Goal: Task Accomplishment & Management: Complete application form

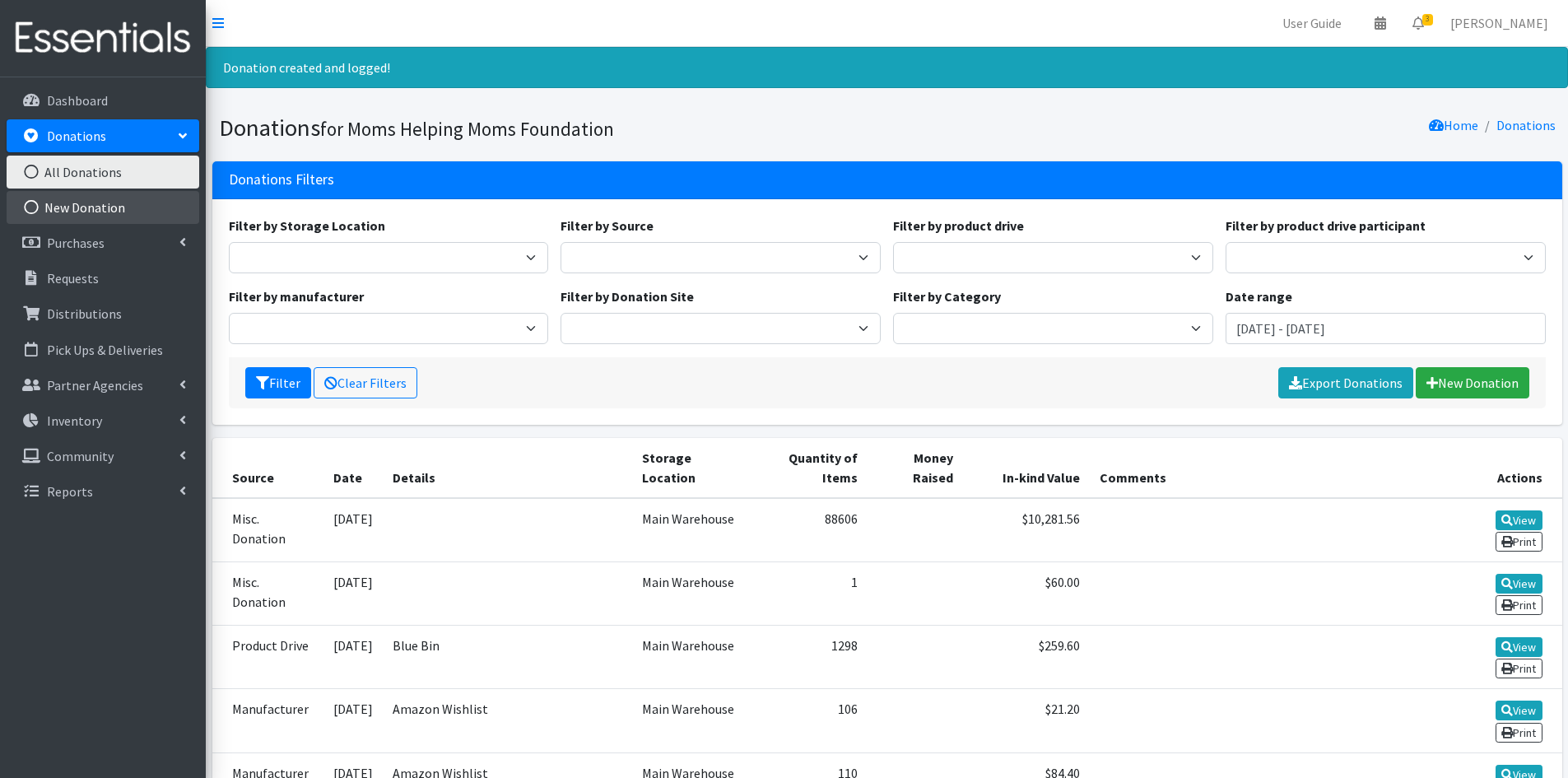
click at [92, 203] on link "New Donation" at bounding box center [103, 208] width 193 height 33
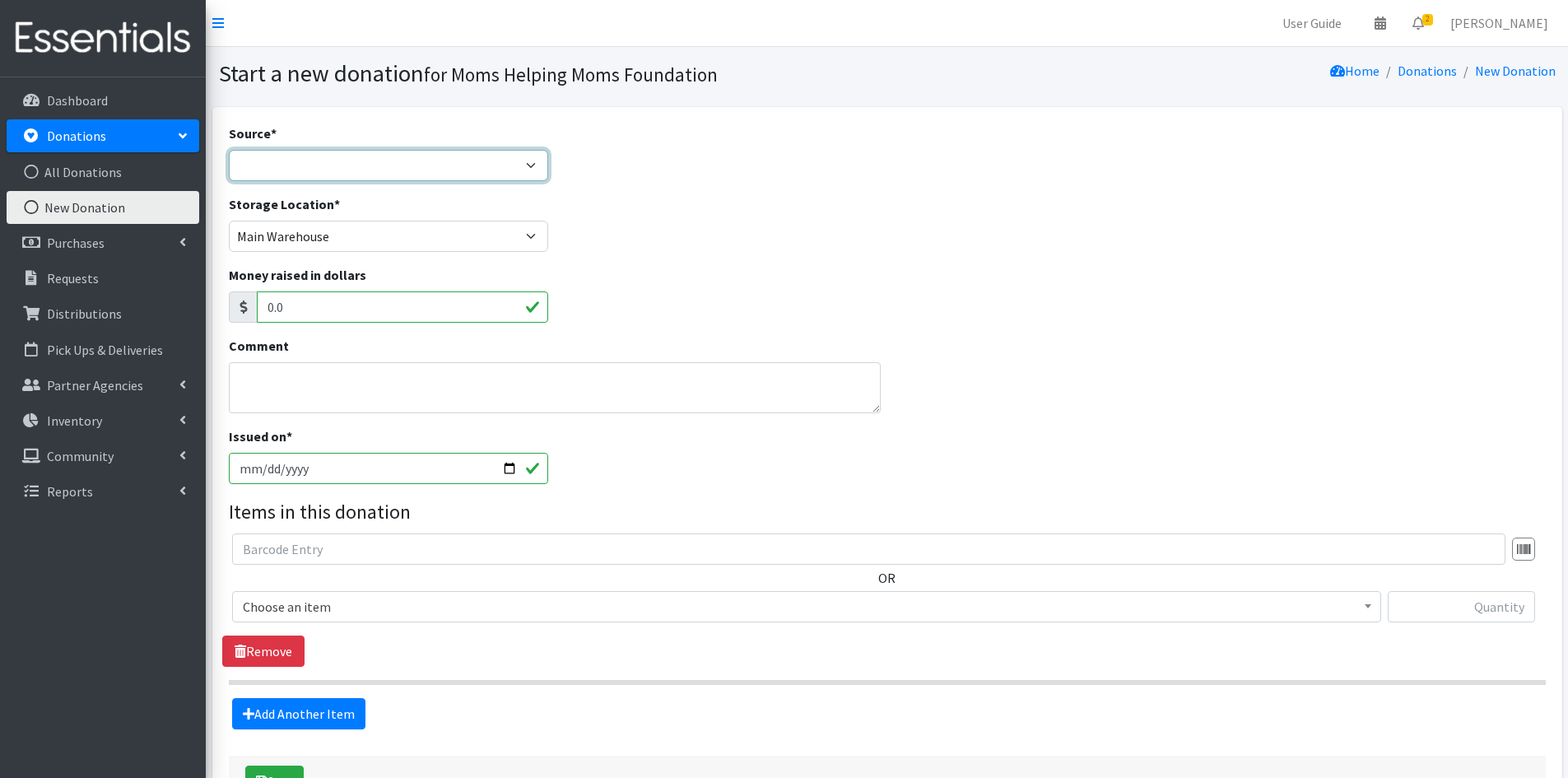
click at [535, 165] on select "Product Drive Manufacturer Donation Site Misc. Donation" at bounding box center [388, 166] width 320 height 32
select select "Product Drive"
click at [229, 150] on select "Product Drive Manufacturer Donation Site Misc. Donation" at bounding box center [388, 166] width 320 height 32
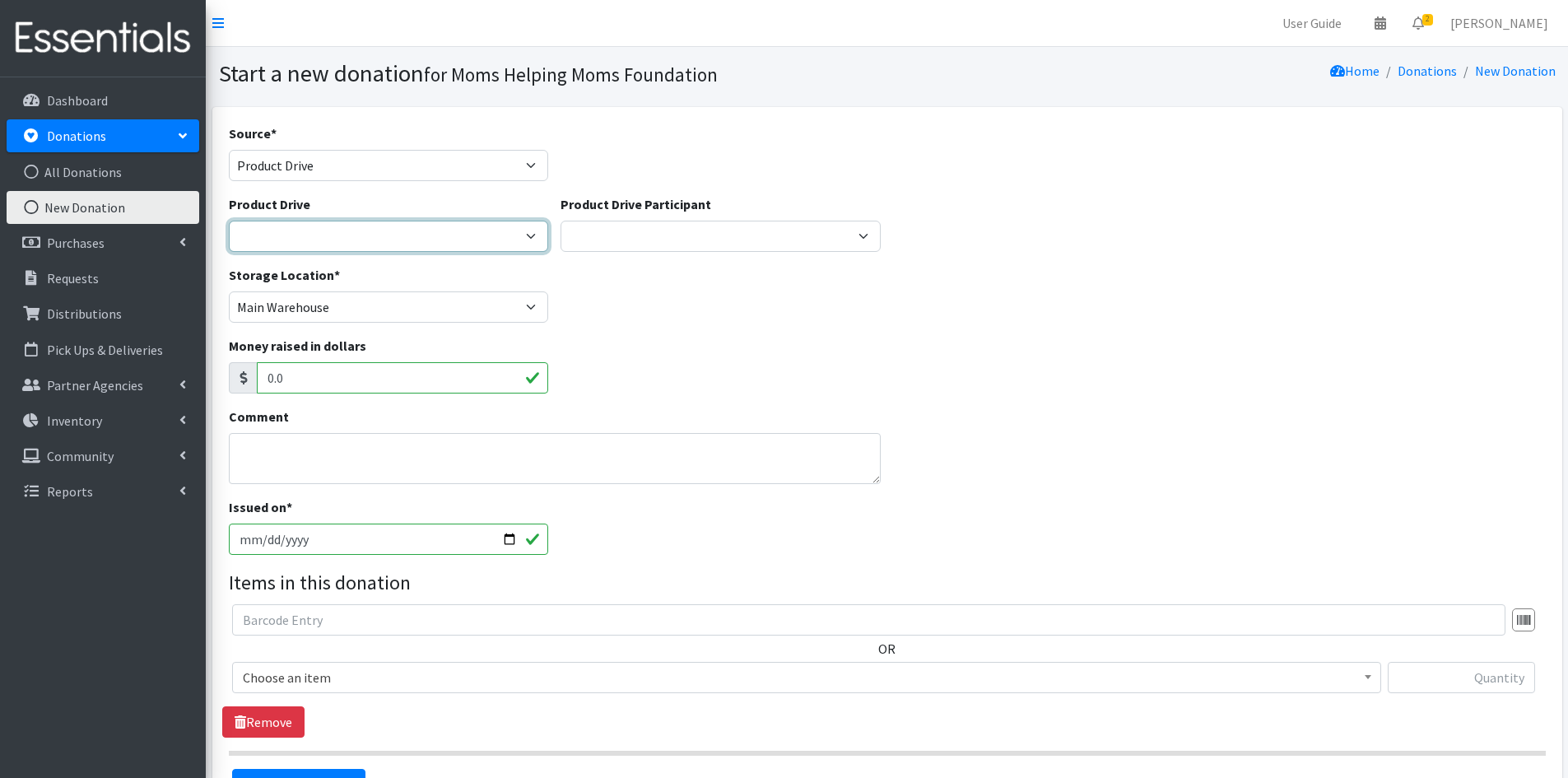
click at [533, 236] on select "[DATE] Zeta Phi Beta Sorority (virtual) 2021 HOLIDAY DRIVE AWR Week of Giving/[…" at bounding box center [388, 236] width 320 height 32
select select "3443"
click at [229, 221] on select "[DATE] Zeta Phi Beta Sorority (virtual) 2021 HOLIDAY DRIVE AWR Week of Giving/[…" at bounding box center [388, 236] width 320 height 32
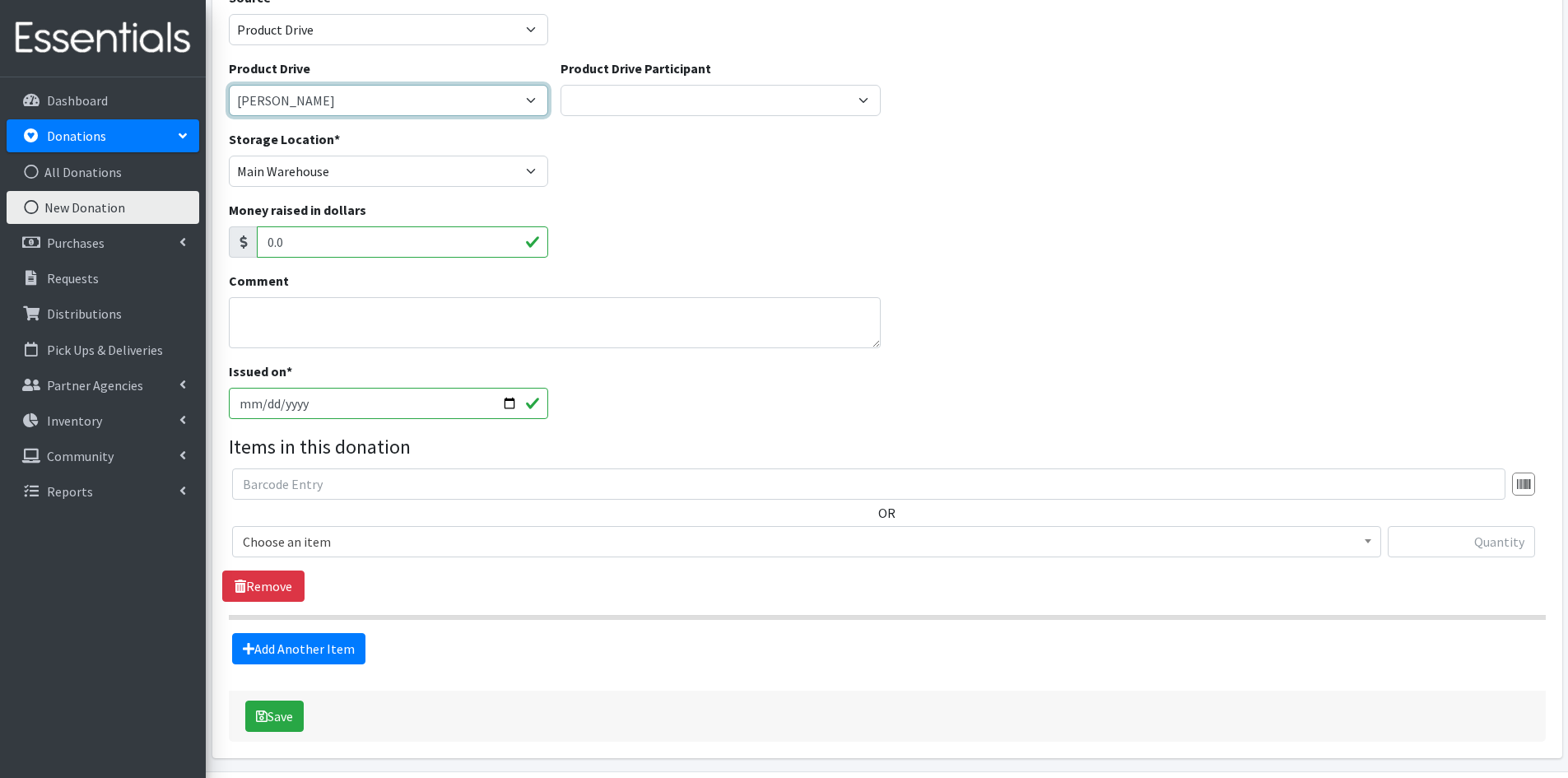
scroll to position [165, 0]
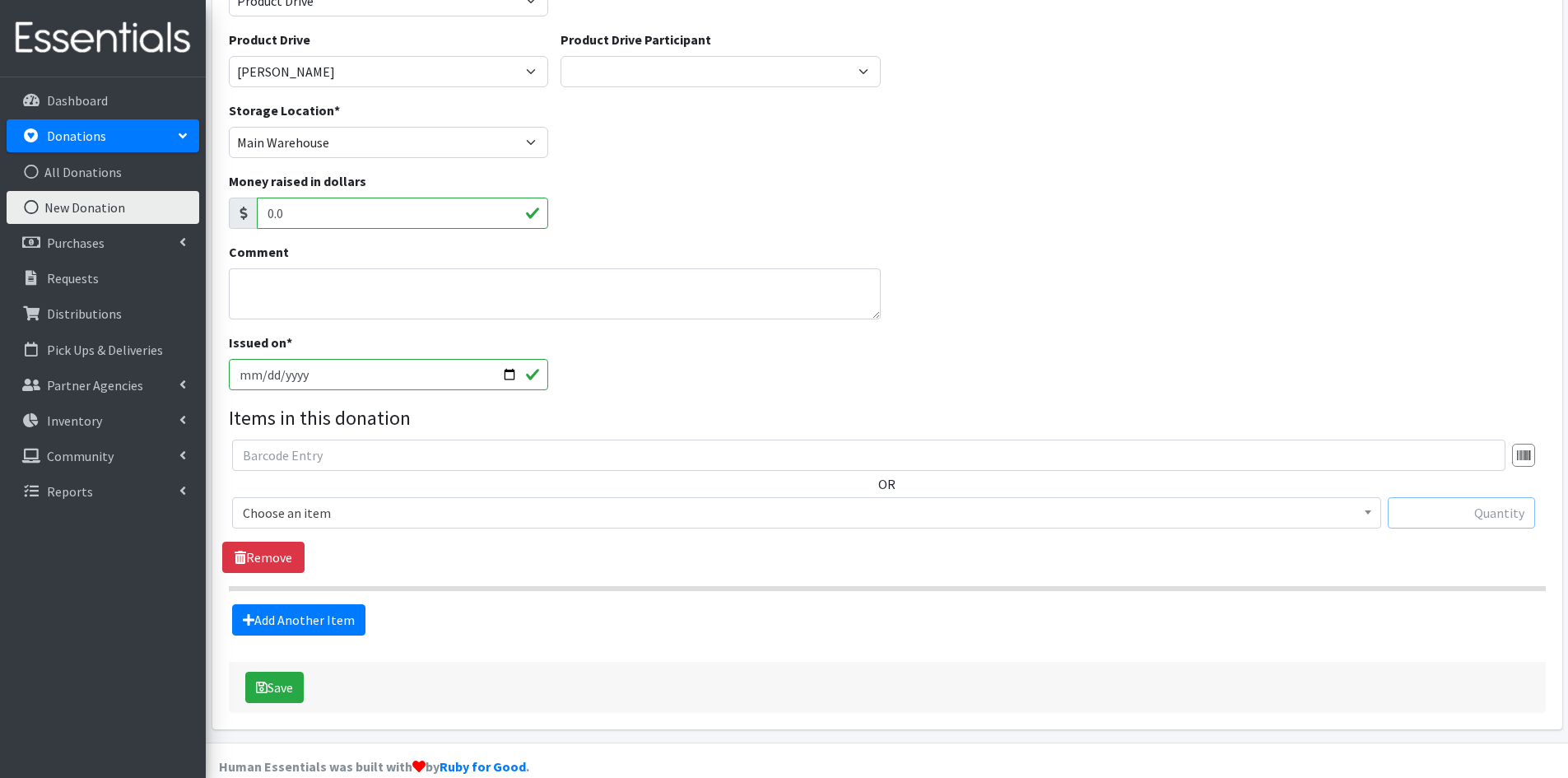
click at [1492, 511] on input "text" at bounding box center [1461, 513] width 147 height 32
type input "1"
click at [1372, 511] on span at bounding box center [1368, 511] width 17 height 26
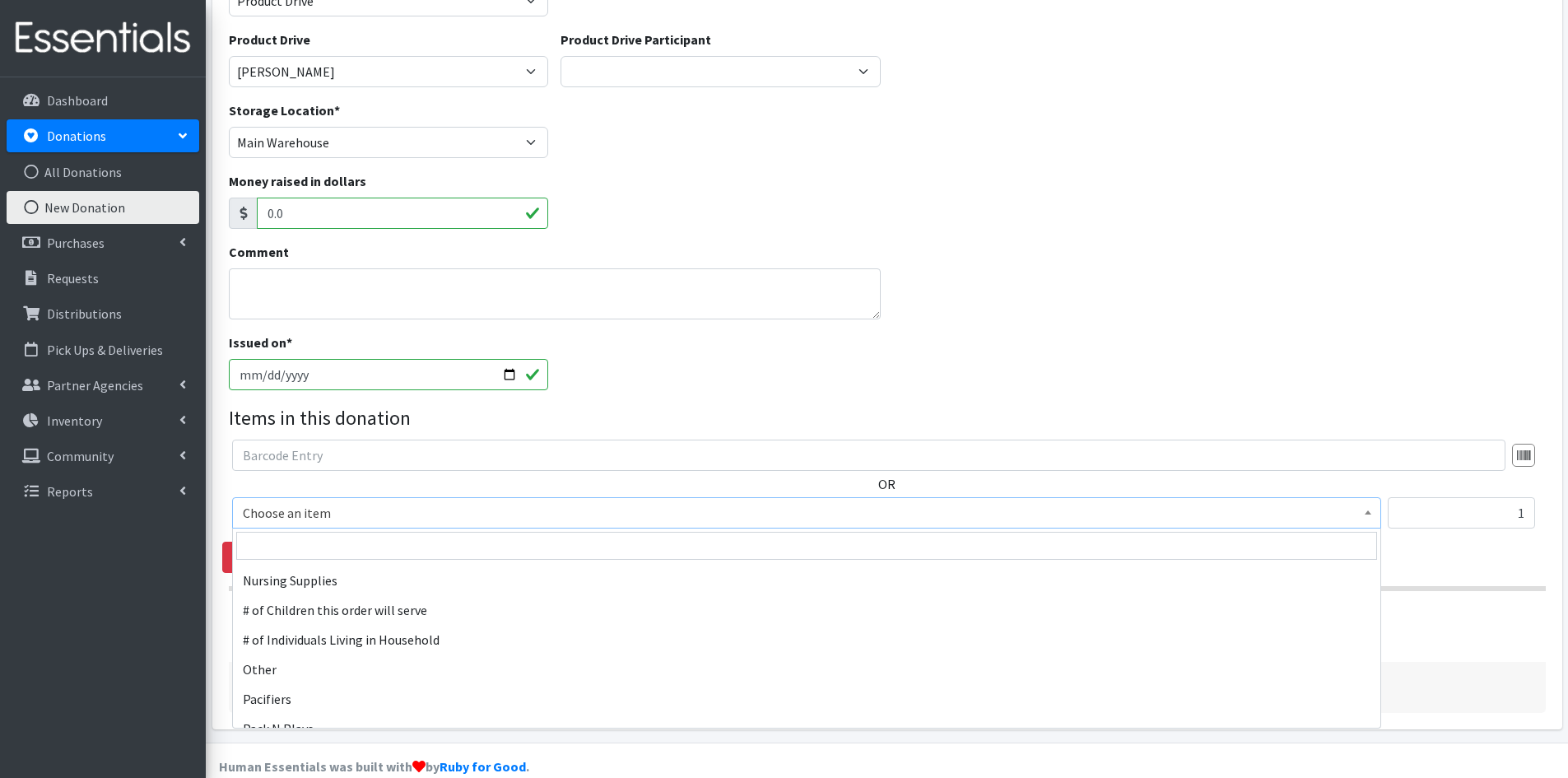
scroll to position [2305, 0]
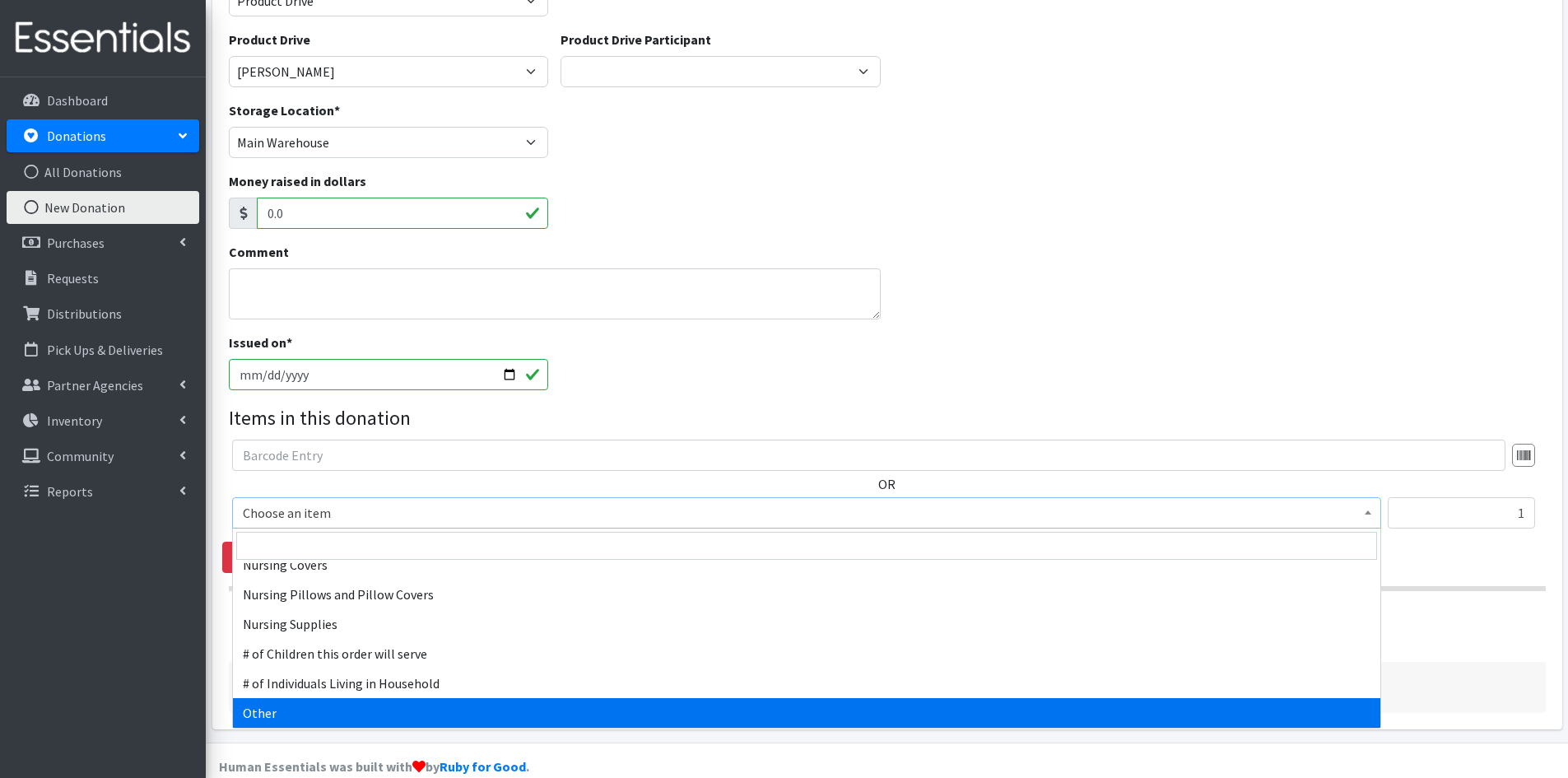
select select "316"
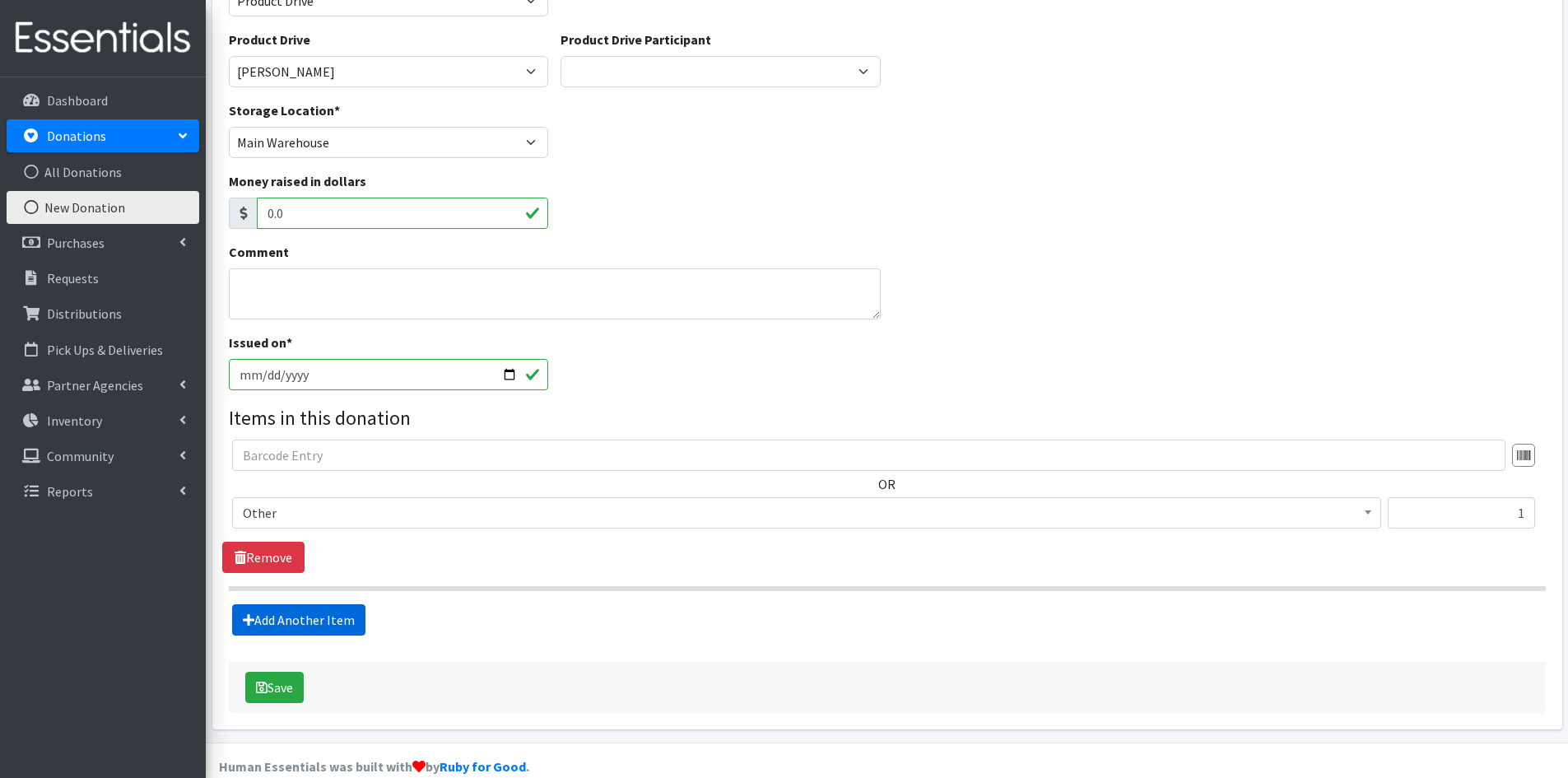
click at [327, 627] on link "Add Another Item" at bounding box center [298, 620] width 133 height 32
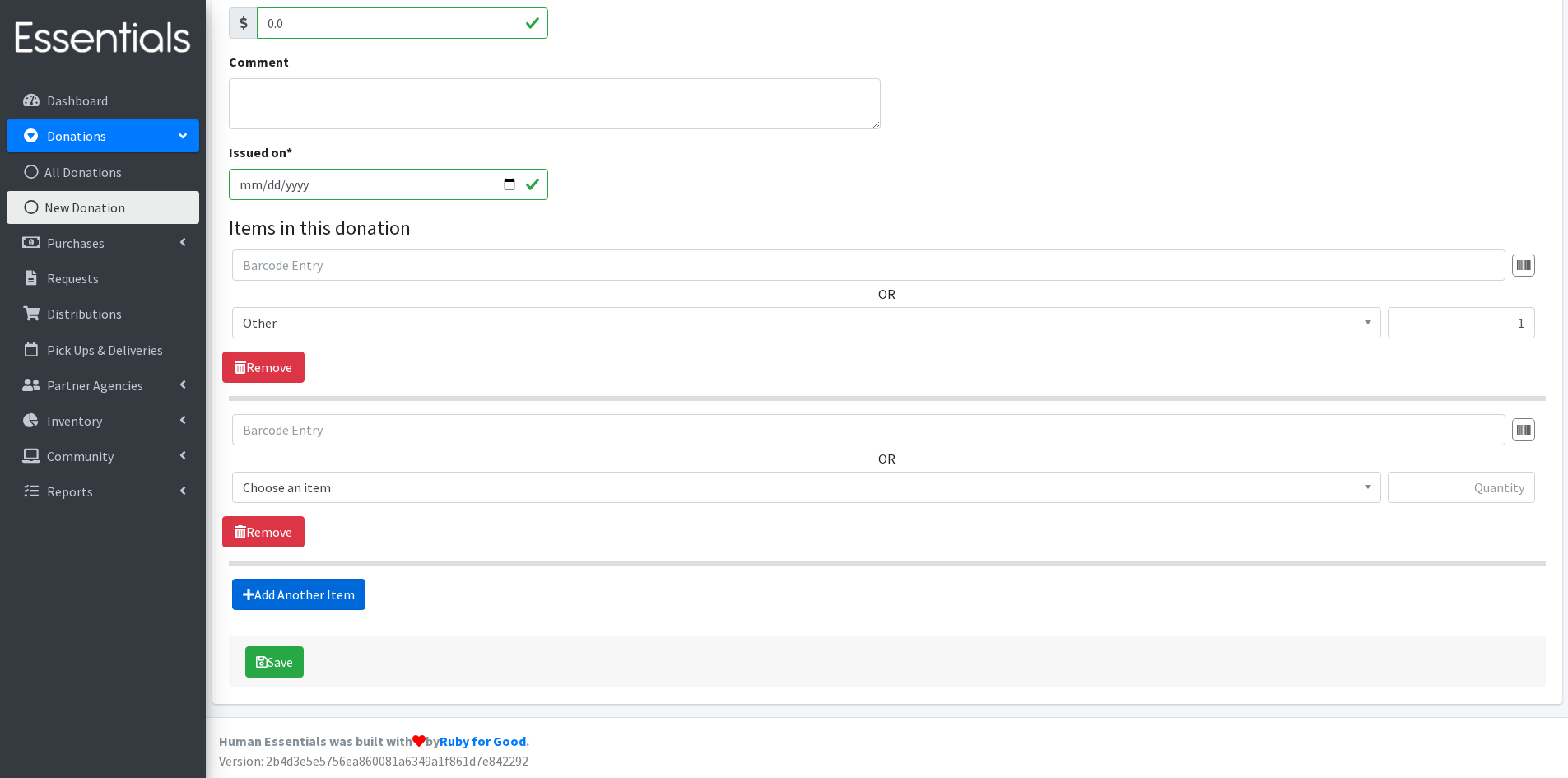
scroll to position [356, 0]
click at [1413, 487] on input "text" at bounding box center [1461, 487] width 147 height 32
type input "5"
click at [1371, 481] on span at bounding box center [1368, 485] width 17 height 26
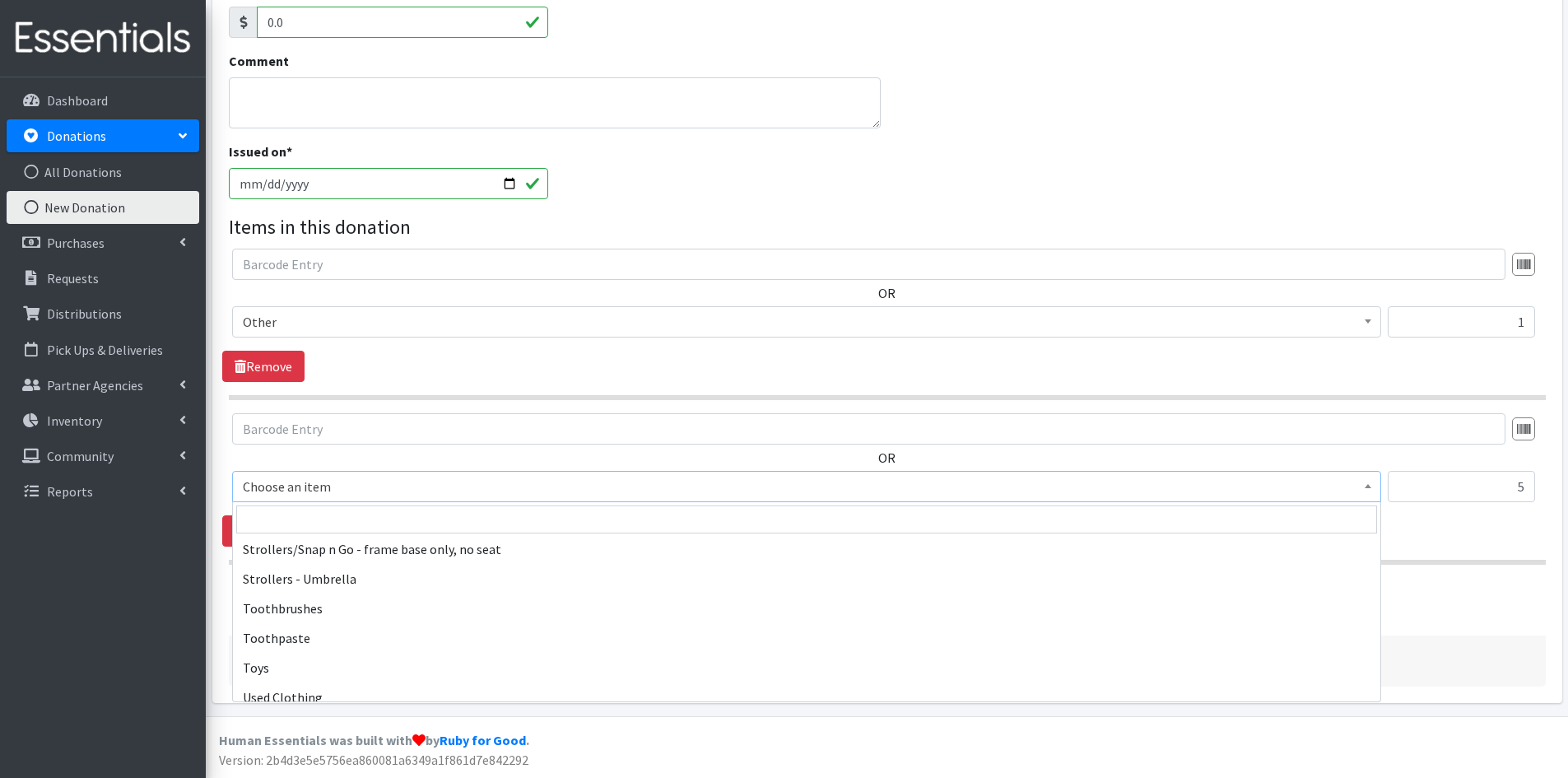
scroll to position [3788, 0]
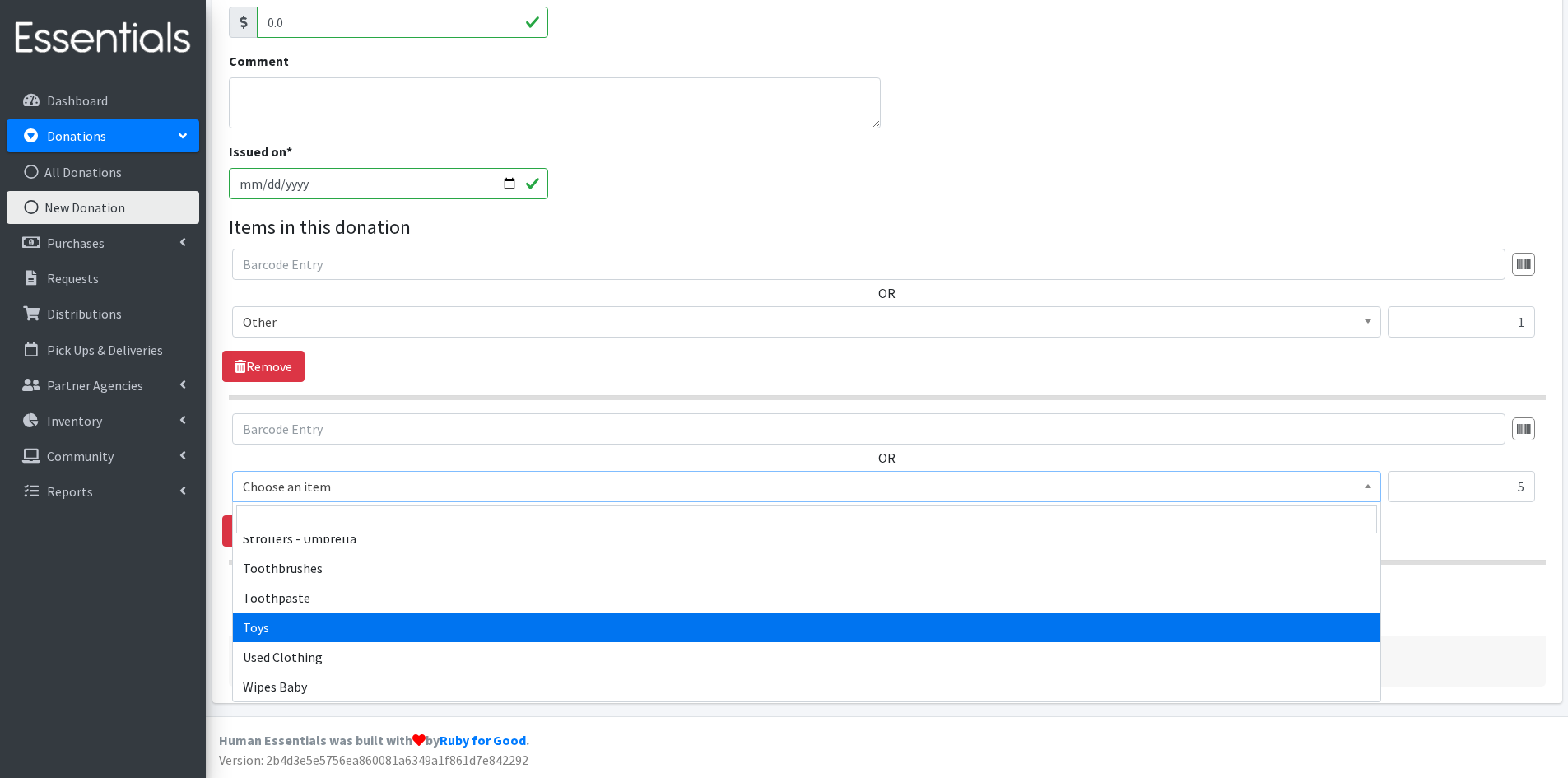
select select "6264"
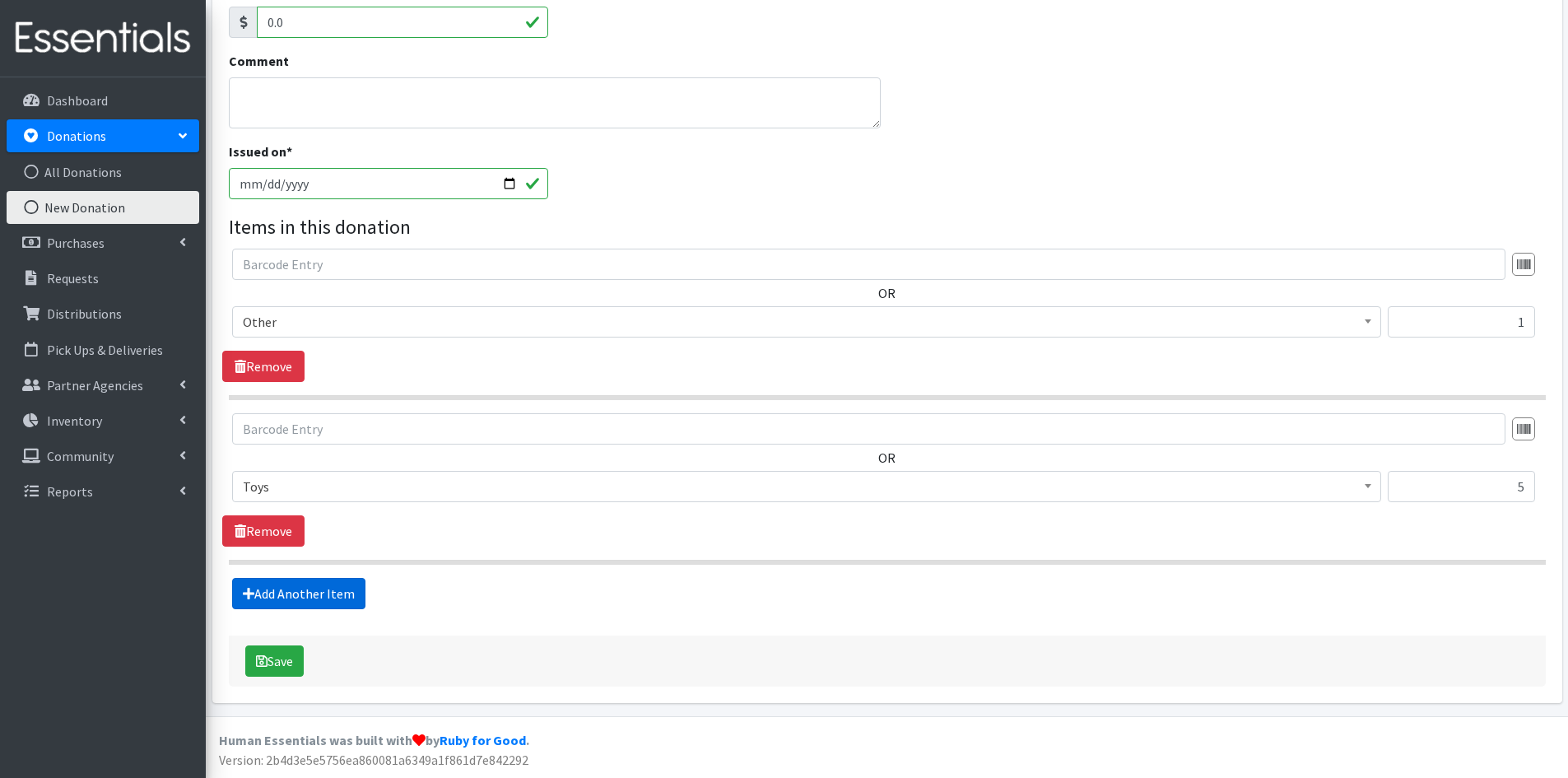
click at [315, 591] on link "Add Another Item" at bounding box center [298, 593] width 133 height 32
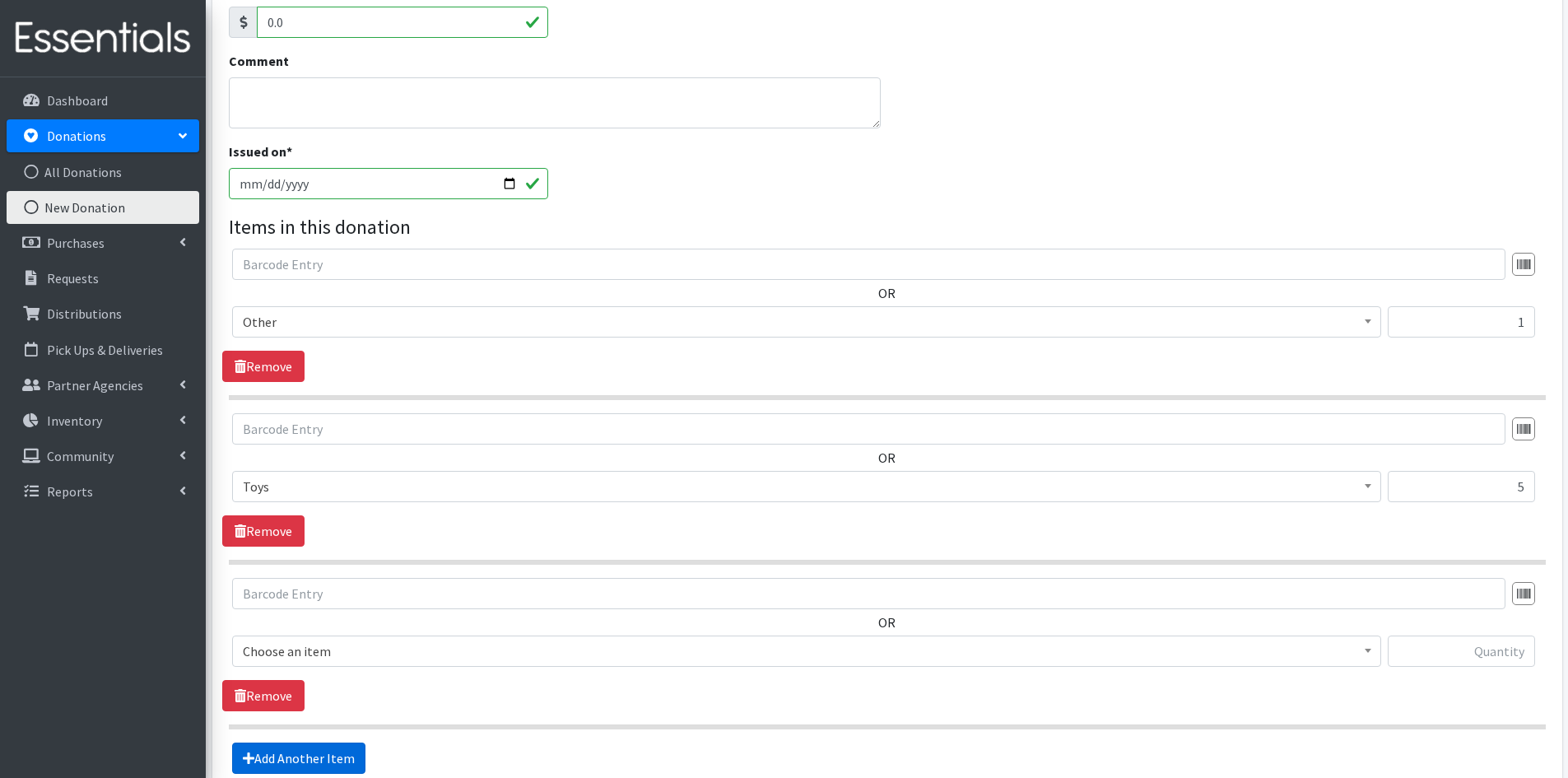
scroll to position [520, 0]
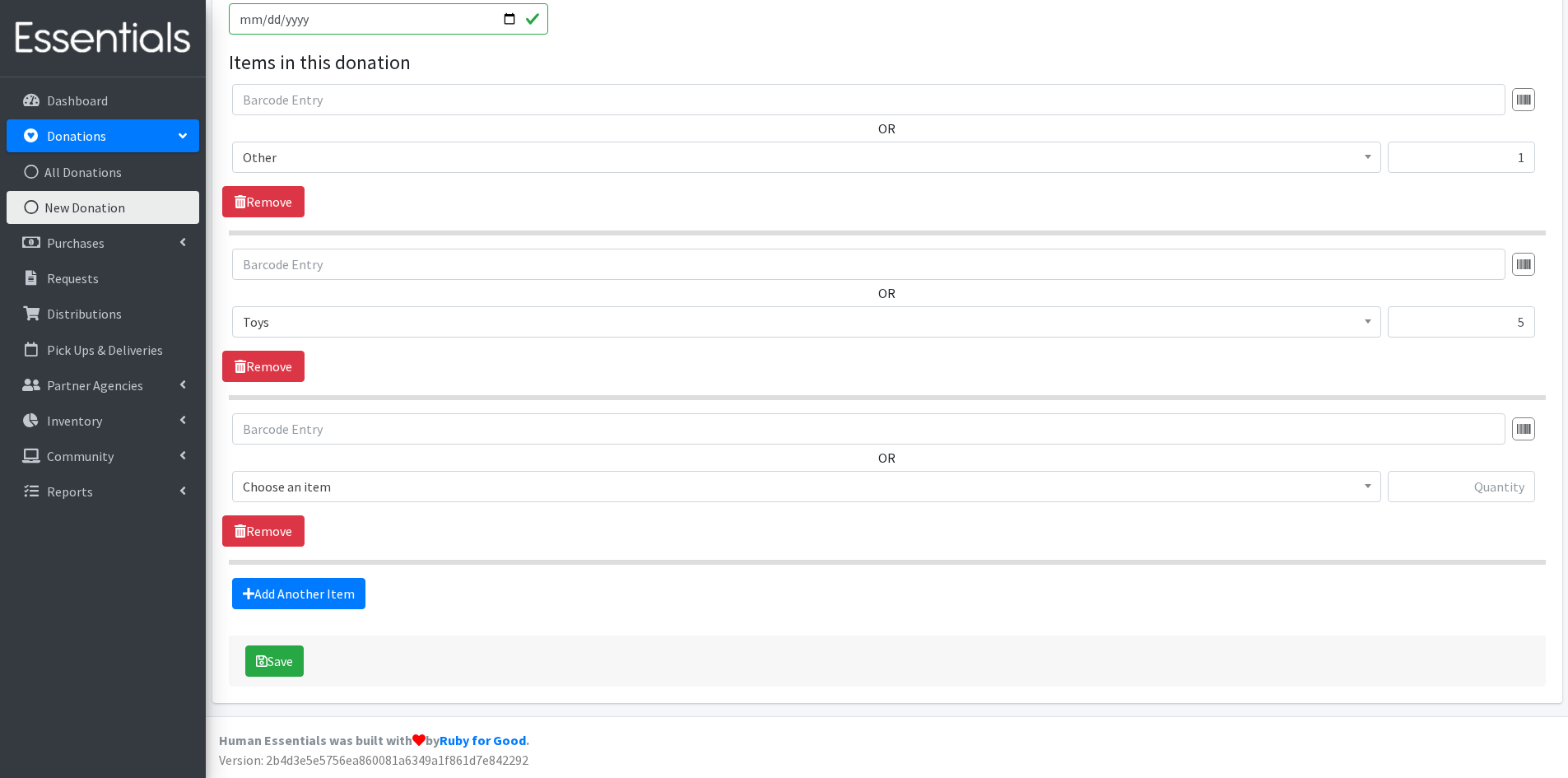
click at [1371, 491] on span at bounding box center [1368, 485] width 17 height 26
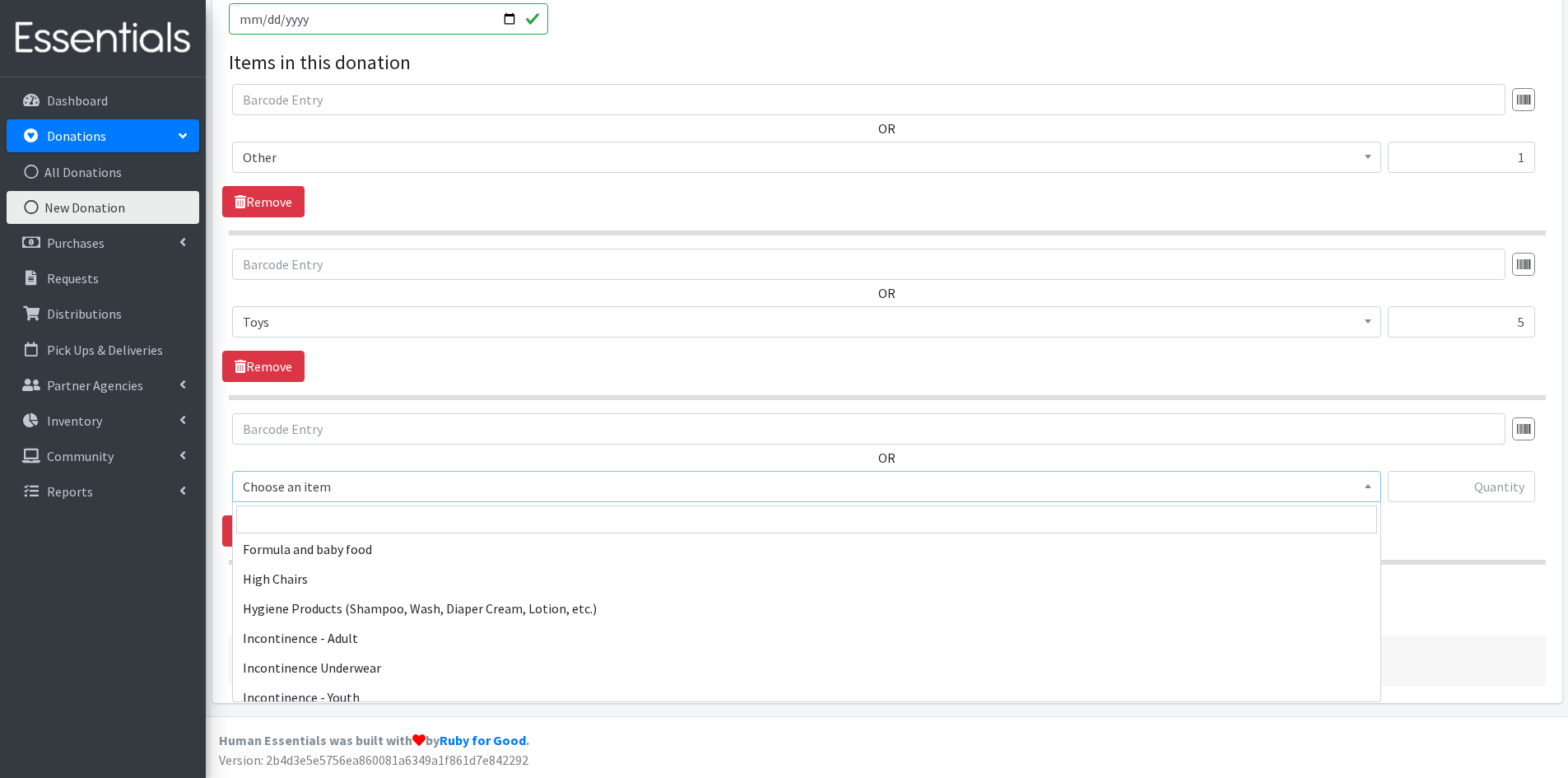
scroll to position [2059, 0]
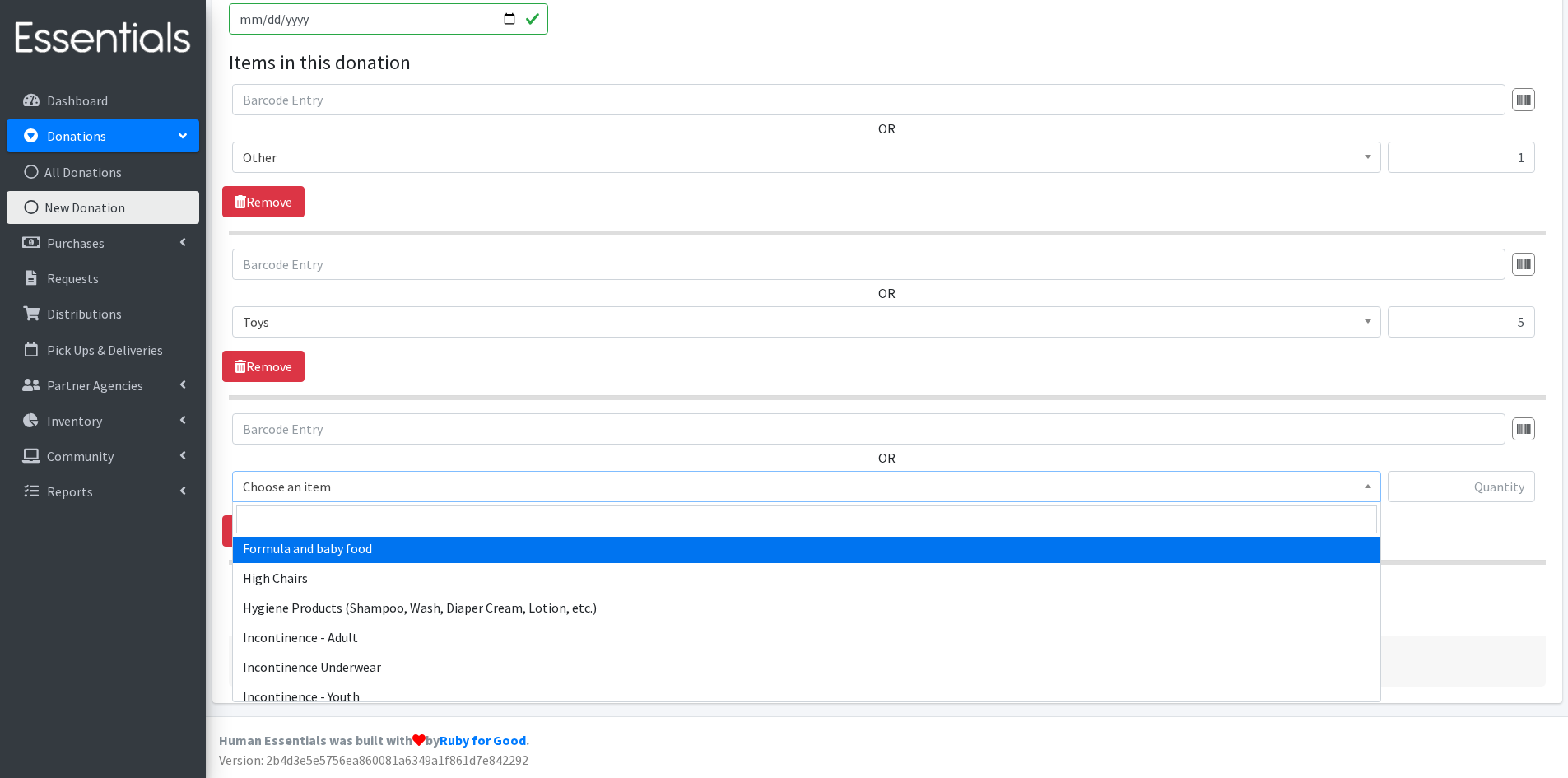
select select "2005"
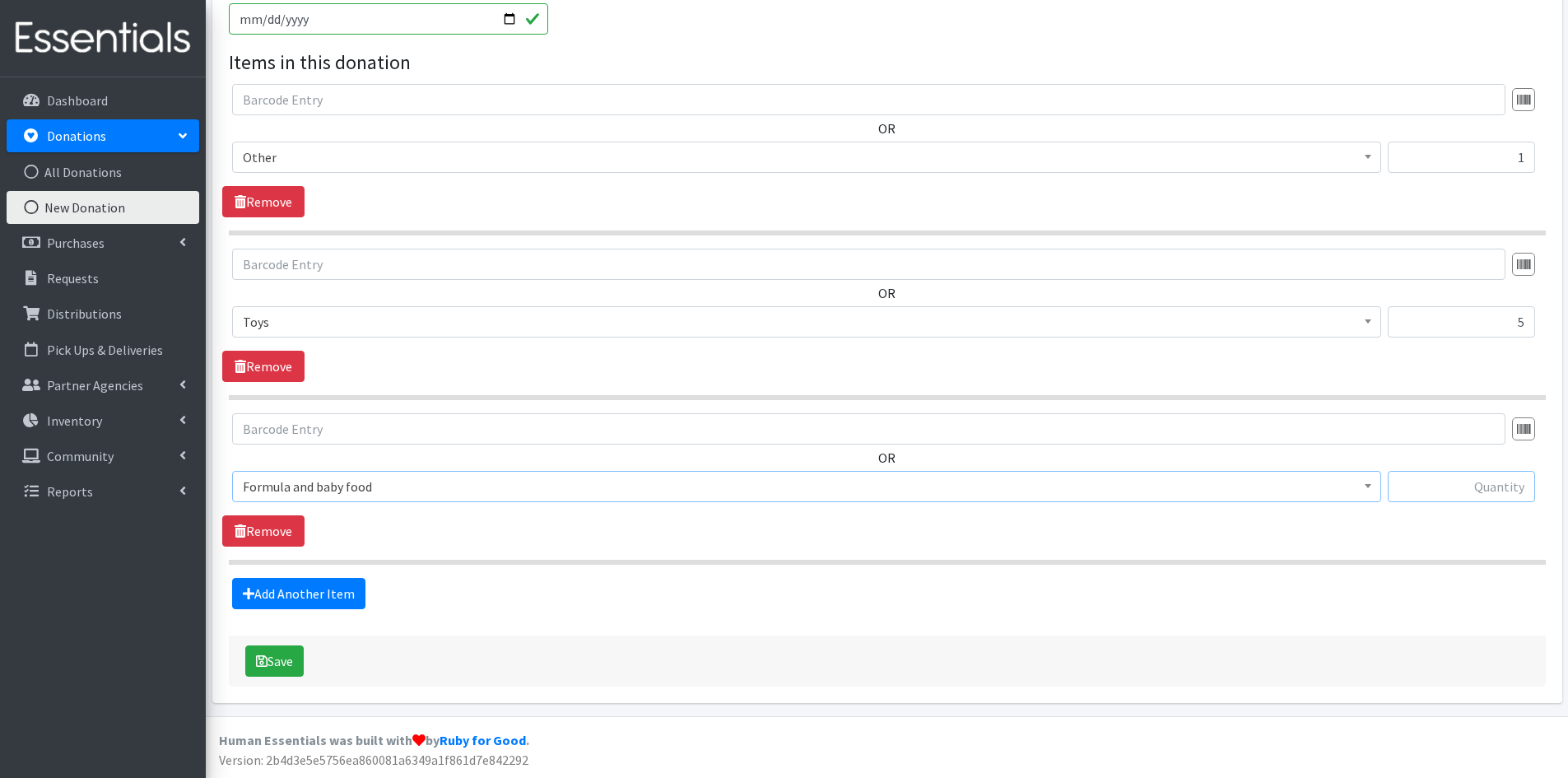
click at [1423, 482] on input "text" at bounding box center [1461, 487] width 147 height 32
type input "1"
click at [273, 659] on button "Save" at bounding box center [274, 661] width 58 height 32
